Goal: Task Accomplishment & Management: Complete application form

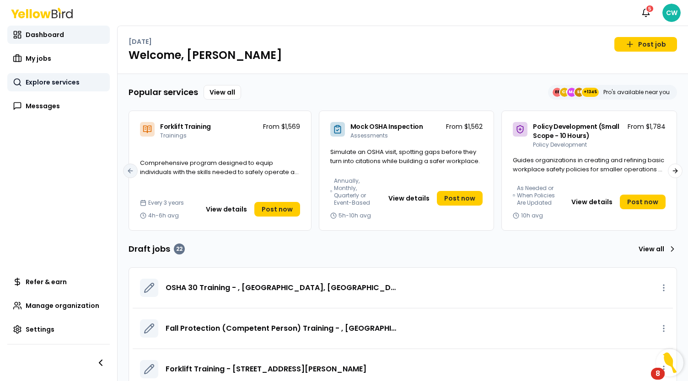
drag, startPoint x: 49, startPoint y: 54, endPoint x: 59, endPoint y: 82, distance: 29.8
click at [49, 54] on span "My jobs" at bounding box center [39, 58] width 26 height 9
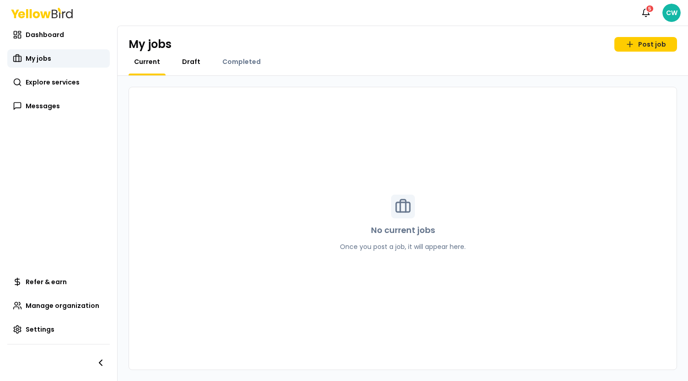
click at [194, 64] on span "Draft" at bounding box center [191, 61] width 18 height 9
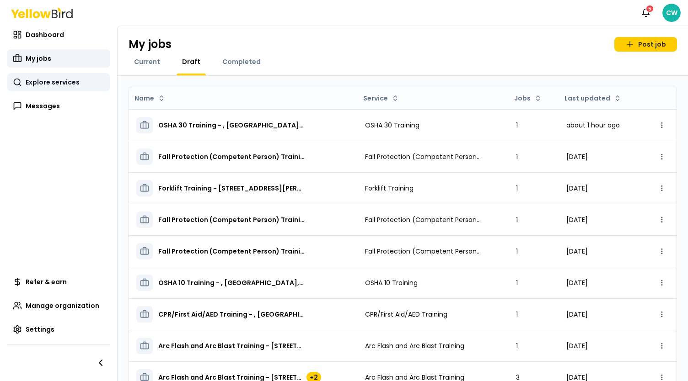
click at [59, 84] on span "Explore services" at bounding box center [53, 82] width 54 height 9
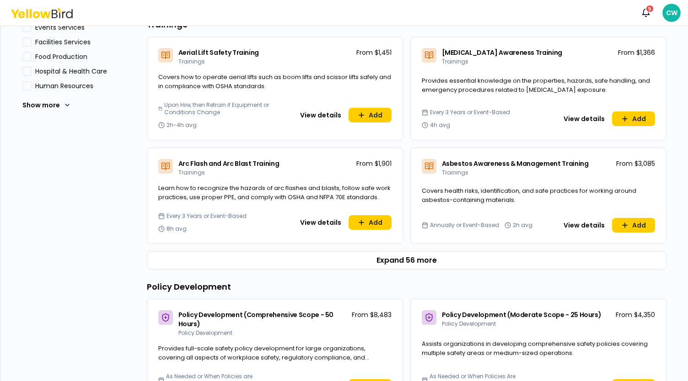
scroll to position [412, 0]
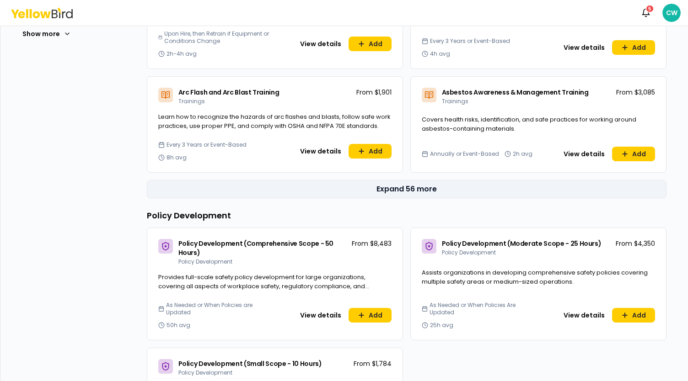
click at [412, 186] on button "Expand 56 more" at bounding box center [406, 189] width 519 height 18
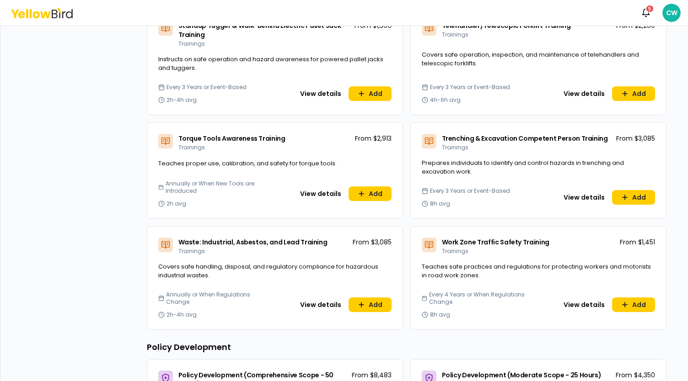
scroll to position [3292, 0]
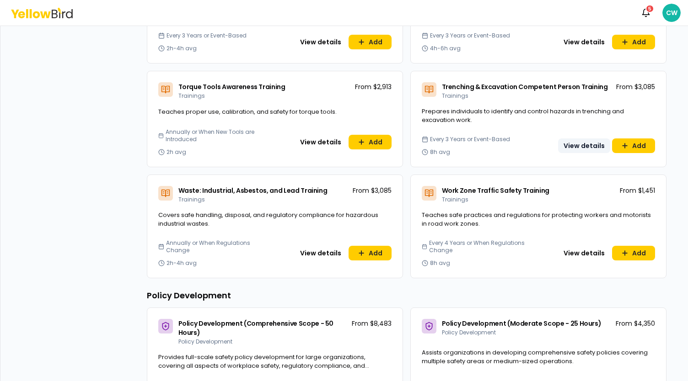
click at [571, 139] on button "View details" at bounding box center [584, 146] width 52 height 15
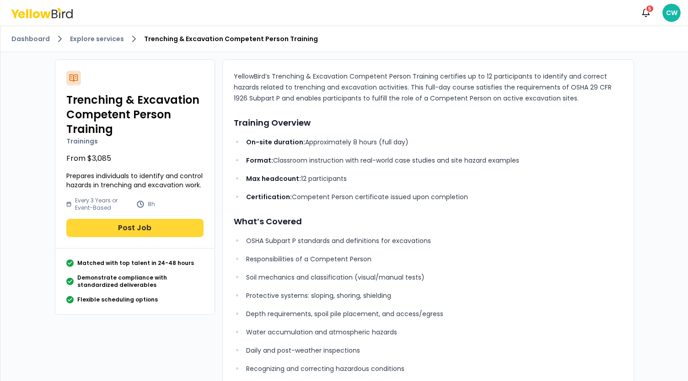
click at [143, 227] on button "Post Job" at bounding box center [134, 228] width 137 height 18
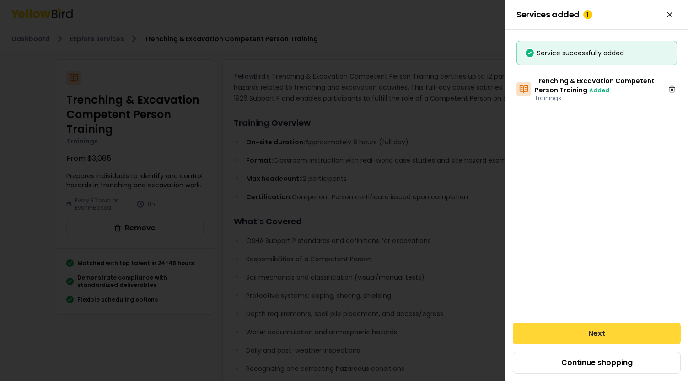
click at [603, 335] on button "Next" at bounding box center [597, 334] width 168 height 22
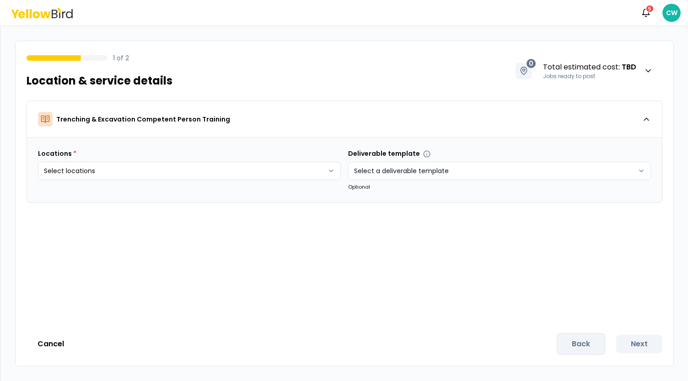
click at [443, 172] on html "Notifications 5 CW 1 of 2 Location & service details 0 Total estimated cost : T…" at bounding box center [344, 190] width 688 height 381
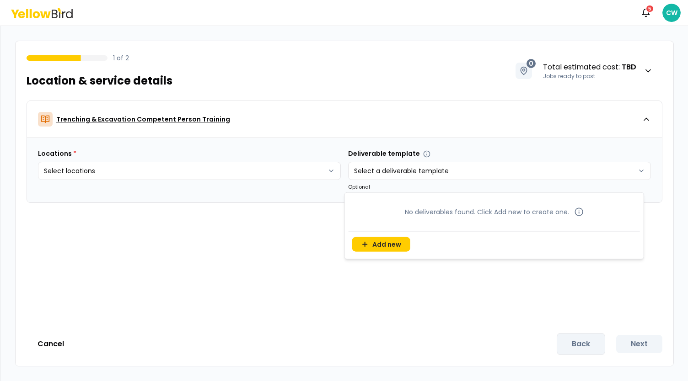
click at [469, 126] on html "Notifications 5 CW 1 of 2 Location & service details 0 Total estimated cost : T…" at bounding box center [344, 190] width 688 height 381
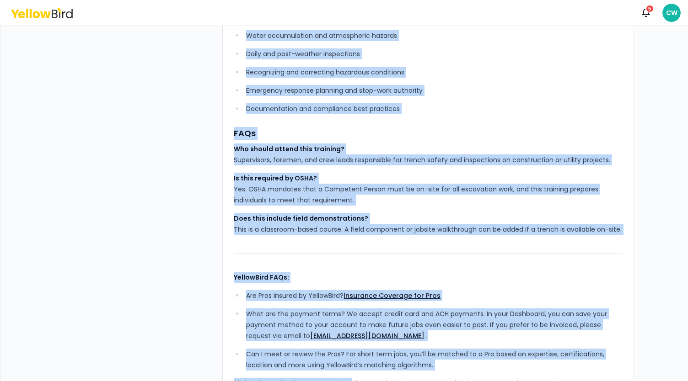
scroll to position [344, 0]
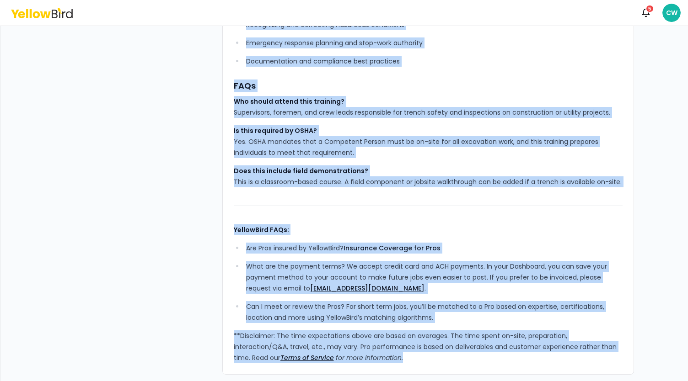
drag, startPoint x: 230, startPoint y: 76, endPoint x: 403, endPoint y: 378, distance: 348.2
click at [403, 378] on div "Trenching & Excavation Competent Person Training Trainings From $3,085 Prepares…" at bounding box center [344, 45] width 593 height 674
copy div "YellowBird’s Trenching & Excavation Competent Person Training certifies up to 1…"
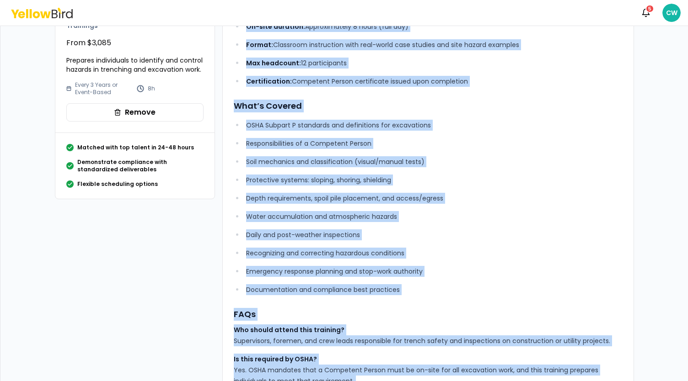
scroll to position [0, 0]
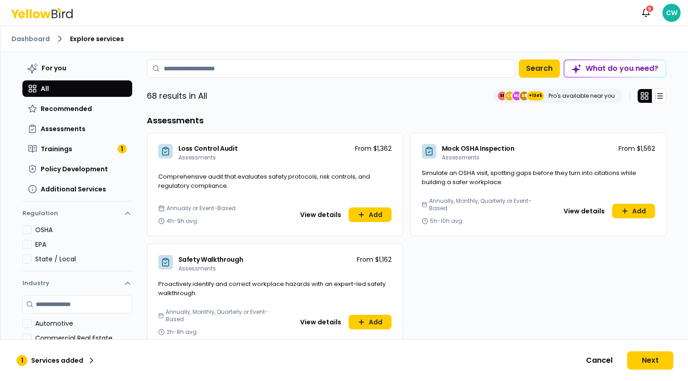
click at [365, 97] on div "68 results in All EE CE MJ SE +1345 Pro's available near you" at bounding box center [406, 96] width 519 height 15
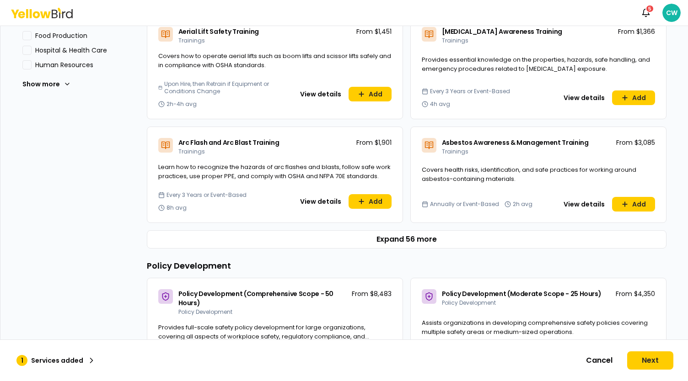
scroll to position [412, 0]
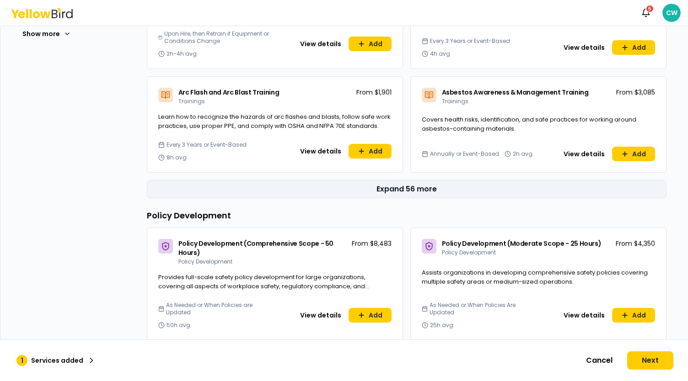
click at [416, 188] on button "Expand 56 more" at bounding box center [406, 189] width 519 height 18
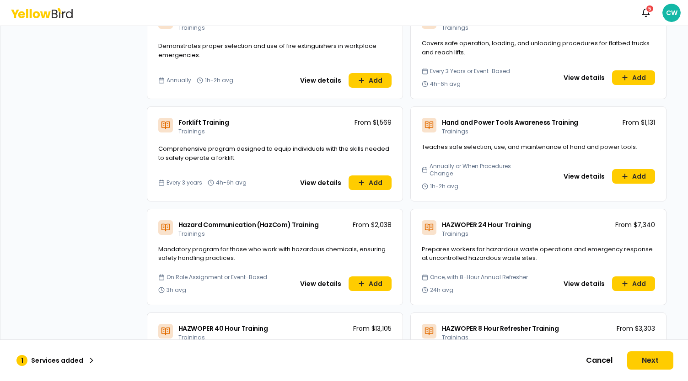
scroll to position [1372, 0]
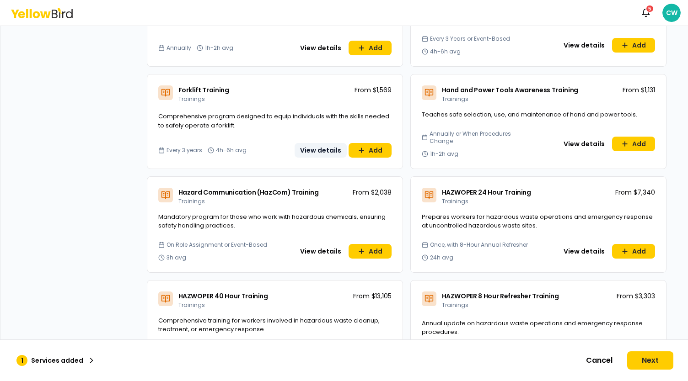
click at [325, 143] on button "View details" at bounding box center [320, 150] width 52 height 15
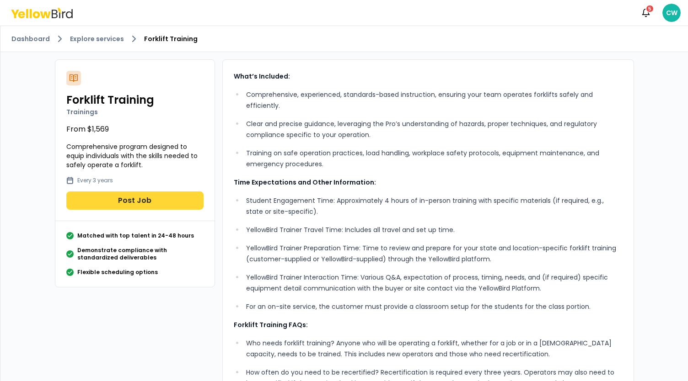
click at [133, 198] on button "Post Job" at bounding box center [134, 201] width 137 height 18
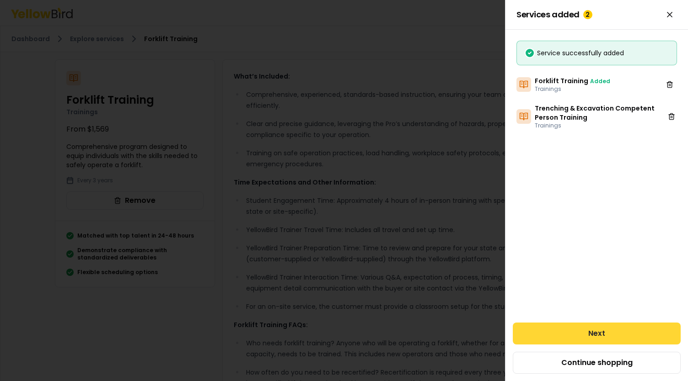
click at [593, 337] on button "Next" at bounding box center [597, 334] width 168 height 22
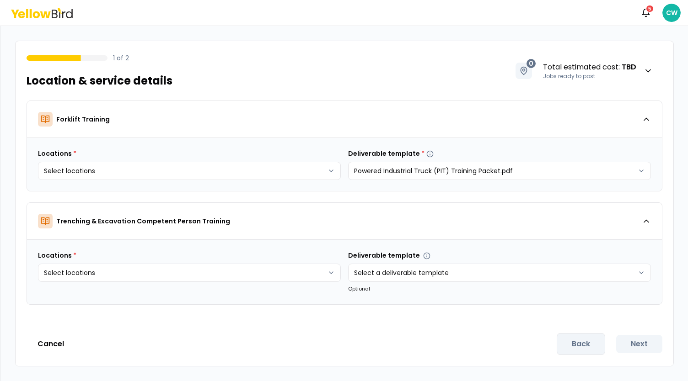
click at [48, 9] on icon at bounding box center [42, 13] width 62 height 11
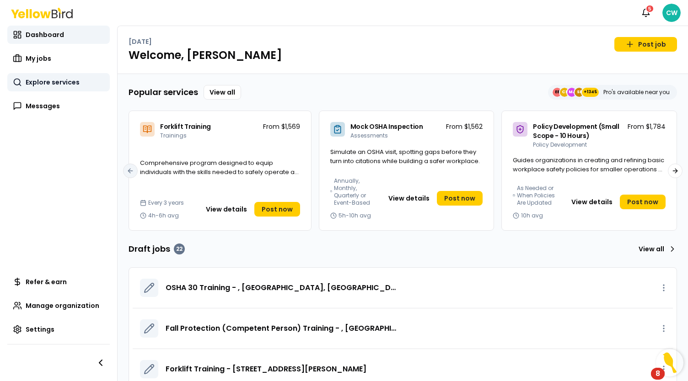
click at [50, 82] on span "Explore services" at bounding box center [53, 82] width 54 height 9
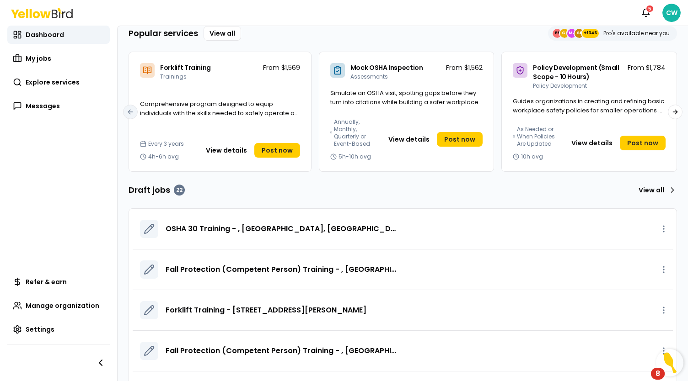
scroll to position [46, 0]
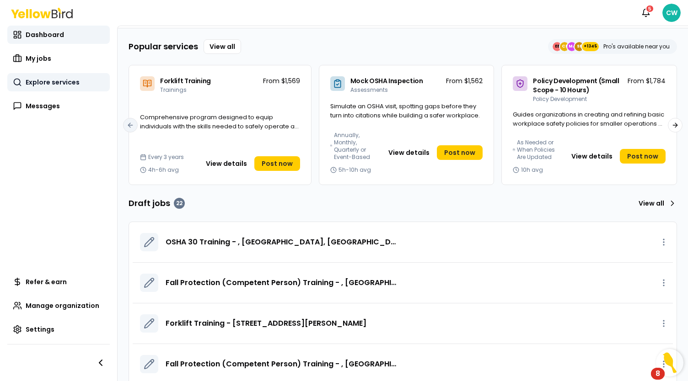
click at [67, 80] on span "Explore services" at bounding box center [53, 82] width 54 height 9
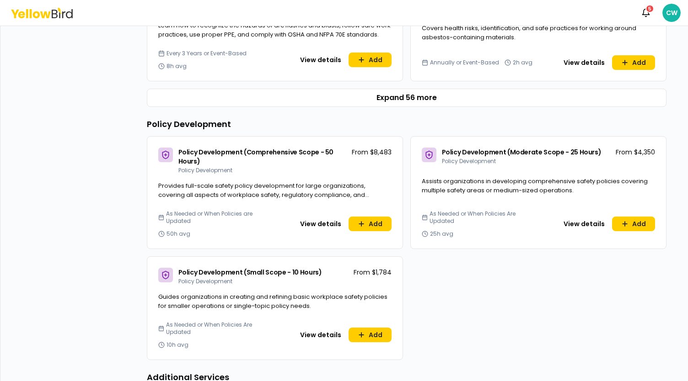
scroll to position [457, 0]
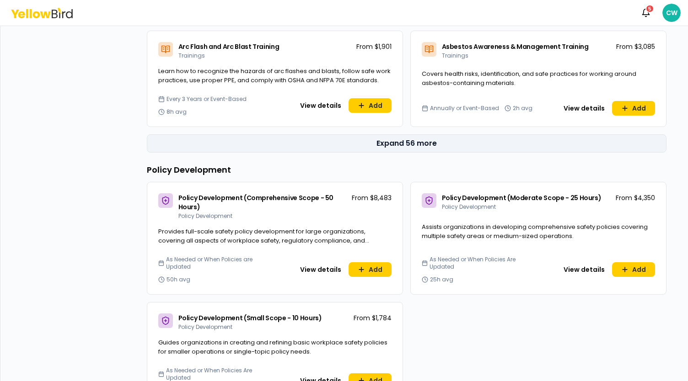
click at [407, 139] on button "Expand 56 more" at bounding box center [406, 143] width 519 height 18
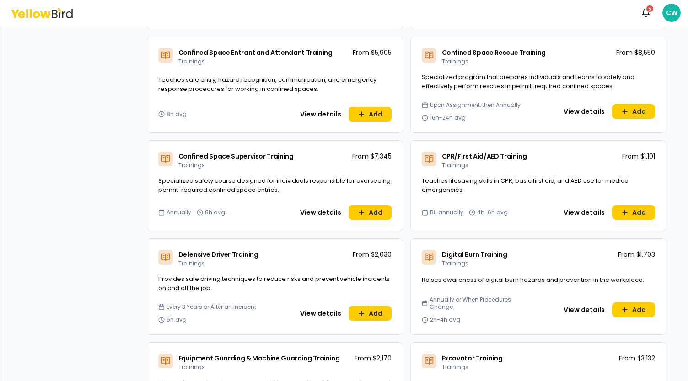
scroll to position [732, 0]
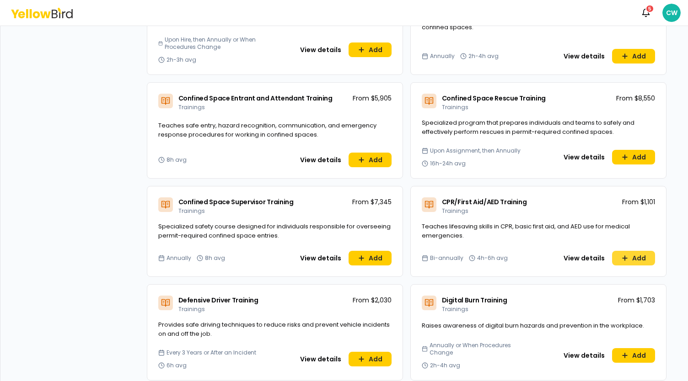
click at [639, 257] on button "Add" at bounding box center [633, 258] width 43 height 15
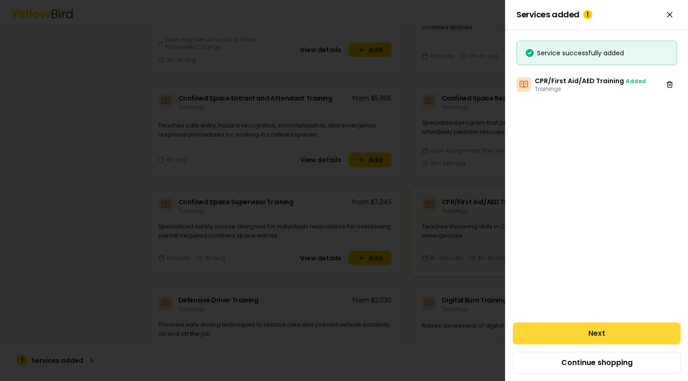
click at [612, 330] on button "Next" at bounding box center [597, 334] width 168 height 22
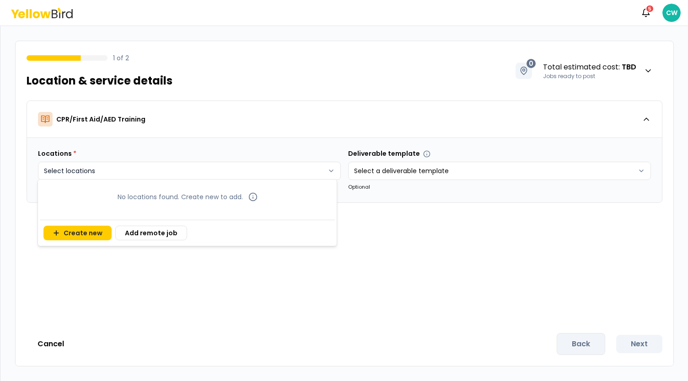
click at [182, 167] on html "Notifications 5 CW 1 of 2 Location & service details 0 Total estimated cost : T…" at bounding box center [344, 190] width 688 height 381
click at [100, 231] on button "Create new" at bounding box center [77, 233] width 68 height 15
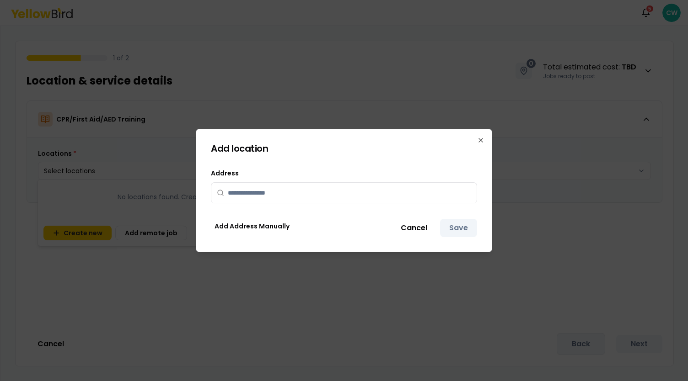
drag, startPoint x: 261, startPoint y: 182, endPoint x: 265, endPoint y: 187, distance: 6.5
click at [261, 182] on div "Address" at bounding box center [344, 186] width 266 height 37
click at [269, 190] on input "text" at bounding box center [349, 193] width 243 height 20
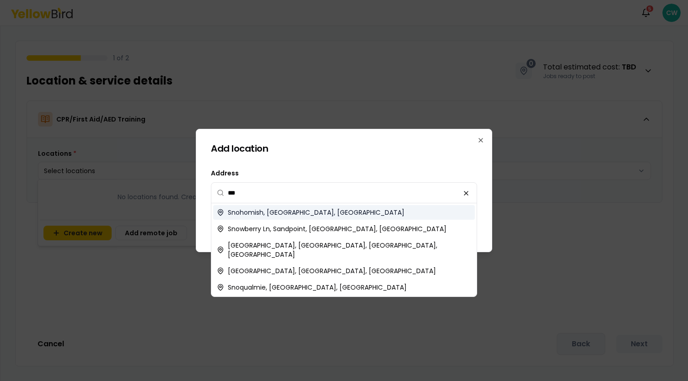
click at [281, 208] on div "Snohomish, WA, USA" at bounding box center [344, 212] width 262 height 15
type input "**********"
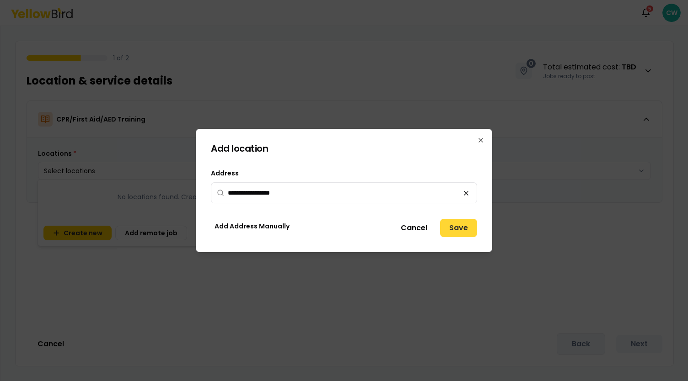
click at [458, 234] on button "Save" at bounding box center [458, 228] width 37 height 18
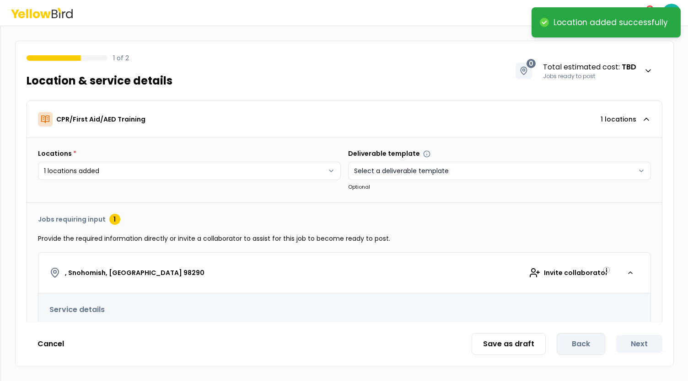
click at [417, 171] on html "**********" at bounding box center [344, 190] width 688 height 381
click at [275, 203] on html "**********" at bounding box center [344, 190] width 688 height 381
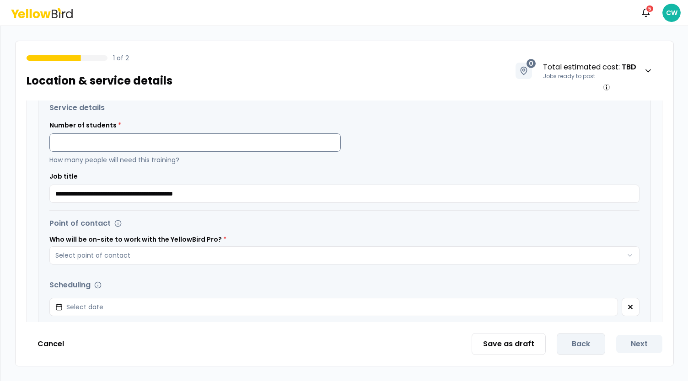
scroll to position [183, 0]
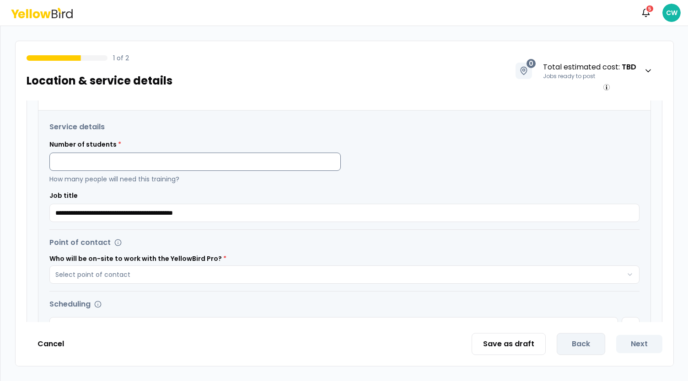
click at [151, 155] on input at bounding box center [194, 162] width 291 height 18
type input "*"
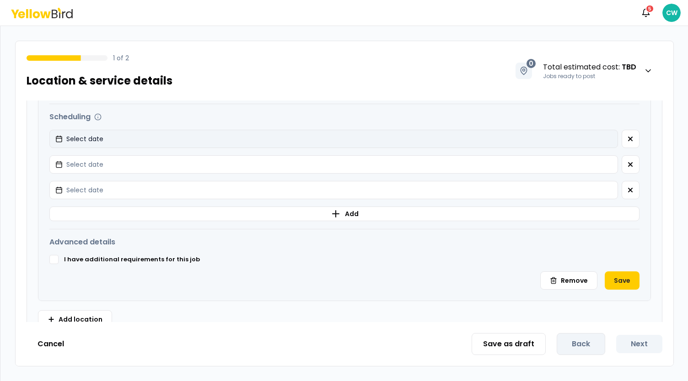
scroll to position [386, 0]
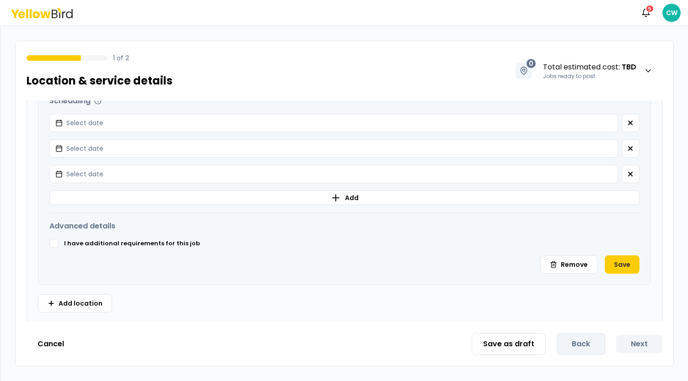
click at [56, 244] on button "I have additional requirements for this job" at bounding box center [53, 243] width 9 height 9
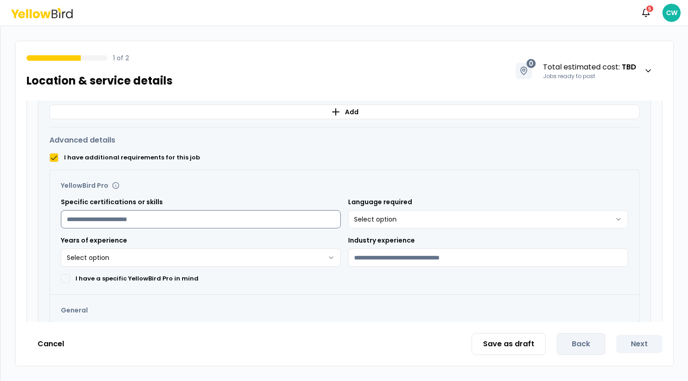
scroll to position [478, 0]
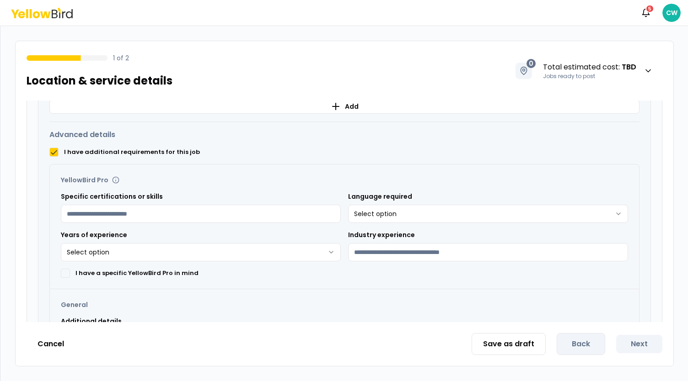
click at [379, 213] on html "**********" at bounding box center [344, 190] width 688 height 381
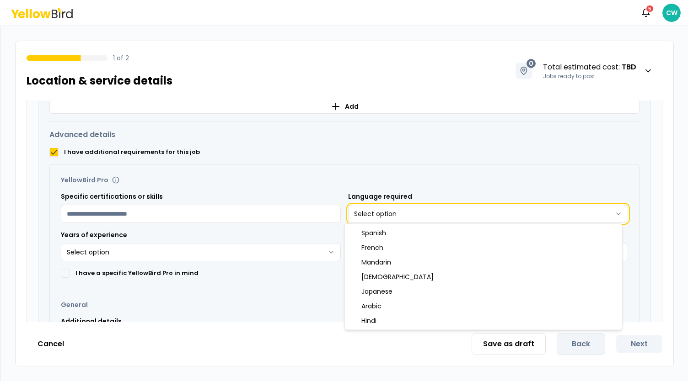
click at [315, 182] on html "**********" at bounding box center [344, 190] width 688 height 381
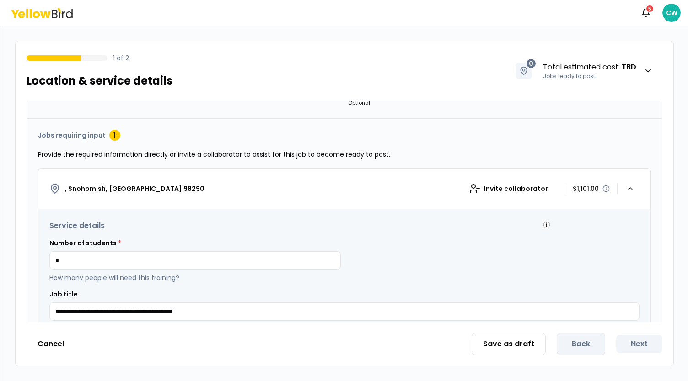
scroll to position [0, 0]
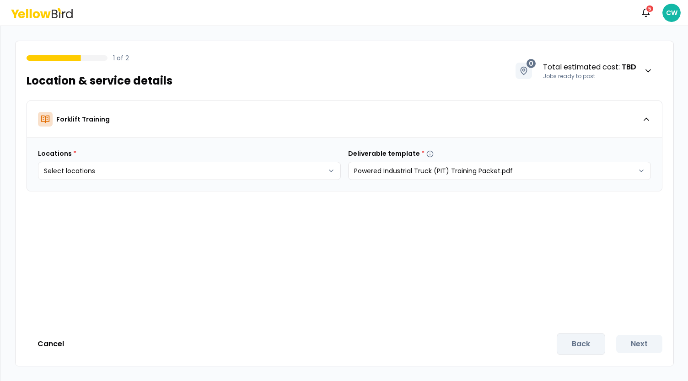
click at [53, 8] on icon at bounding box center [42, 13] width 62 height 11
